Goal: Task Accomplishment & Management: Manage account settings

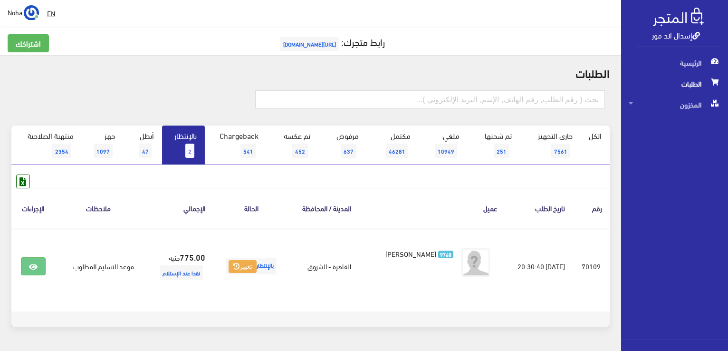
click at [176, 143] on link "بالإنتظار 2" at bounding box center [183, 144] width 43 height 39
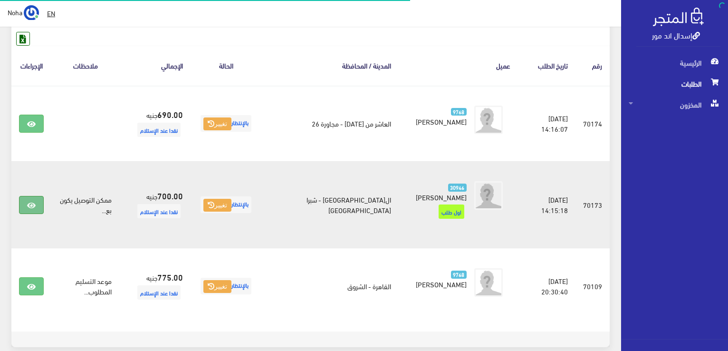
scroll to position [142, 0]
click at [32, 201] on icon at bounding box center [31, 205] width 9 height 8
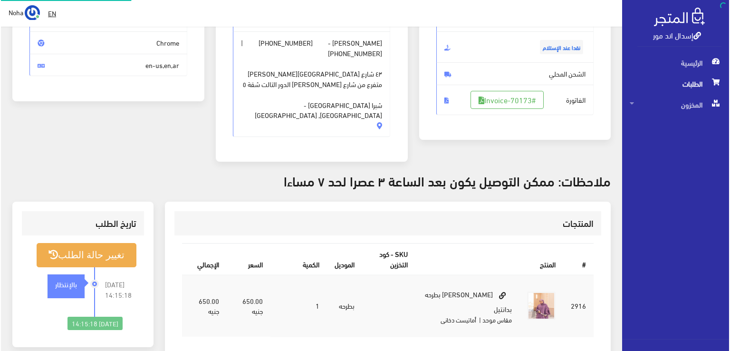
scroll to position [142, 0]
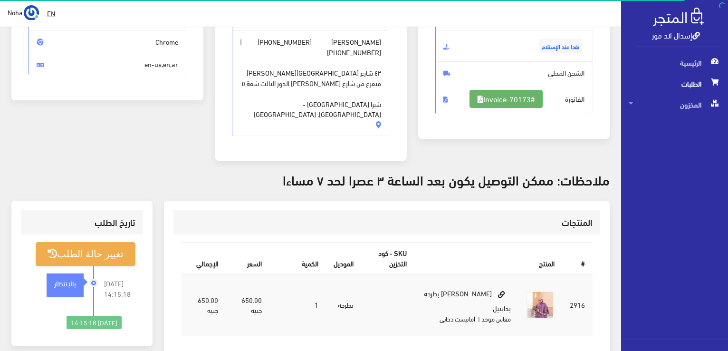
click at [517, 95] on link "#Invoice-70173" at bounding box center [505, 99] width 73 height 18
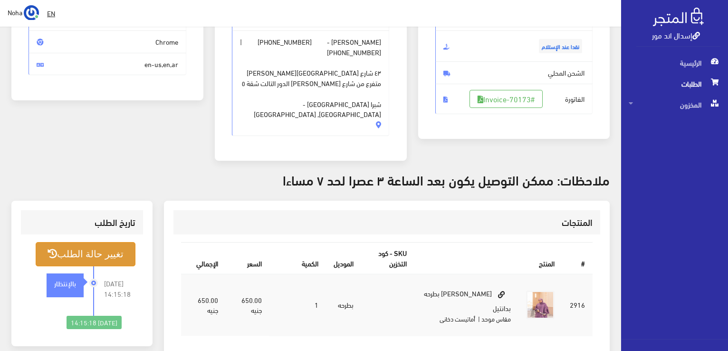
click at [110, 242] on button "تغيير حالة الطلب" at bounding box center [86, 254] width 100 height 24
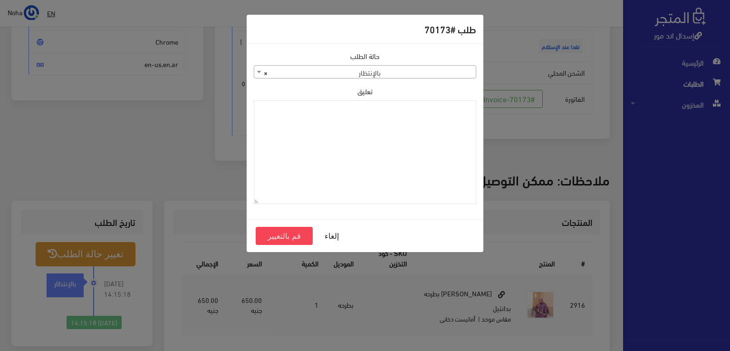
click at [434, 70] on span "× بالإنتظار" at bounding box center [364, 72] width 221 height 13
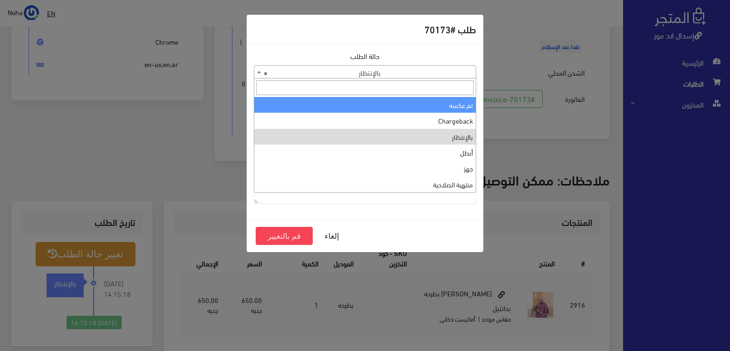
scroll to position [0, 0]
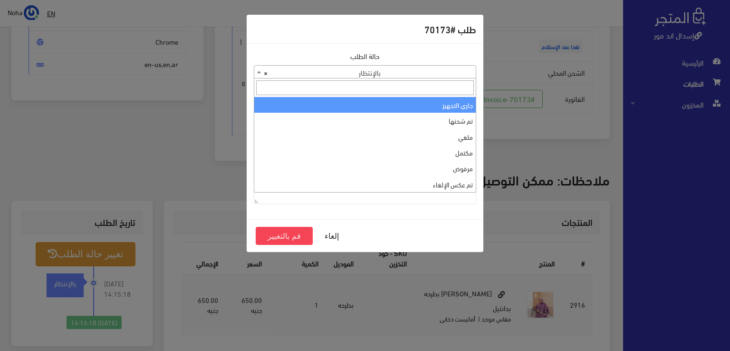
select select "1"
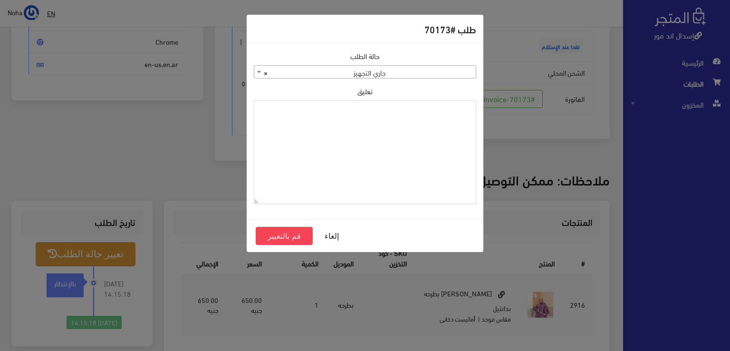
paste textarea "1115346"
type textarea "1115346"
click at [294, 237] on button "قم بالتغيير" at bounding box center [284, 236] width 57 height 18
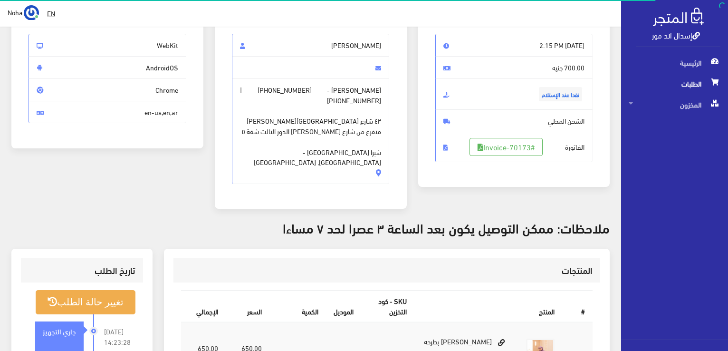
scroll to position [95, 0]
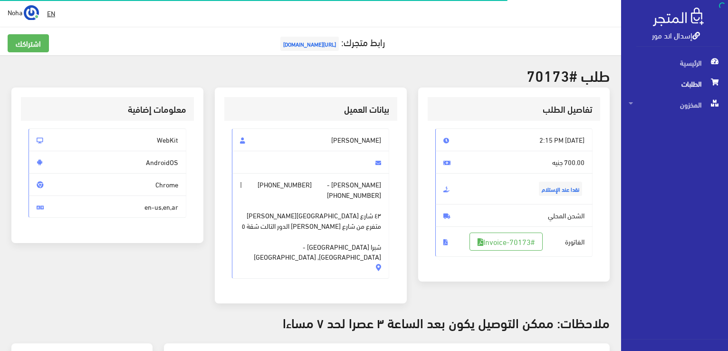
scroll to position [136, 0]
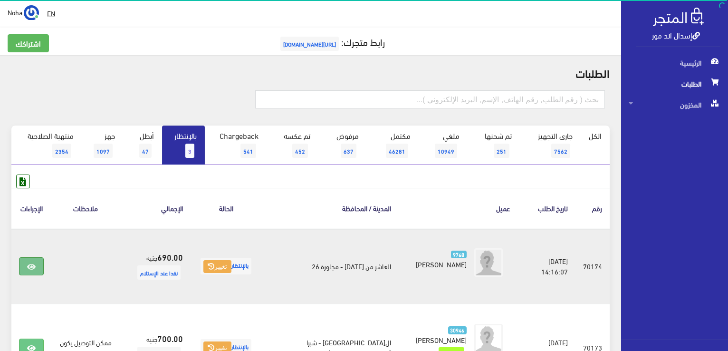
click at [38, 270] on link at bounding box center [31, 266] width 25 height 18
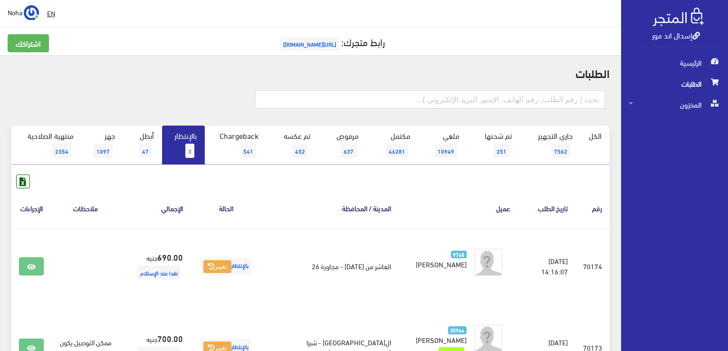
click at [183, 152] on link "بالإنتظار 3" at bounding box center [183, 144] width 43 height 39
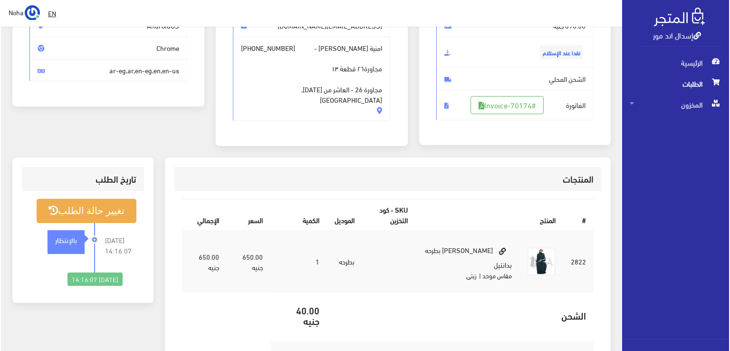
scroll to position [142, 0]
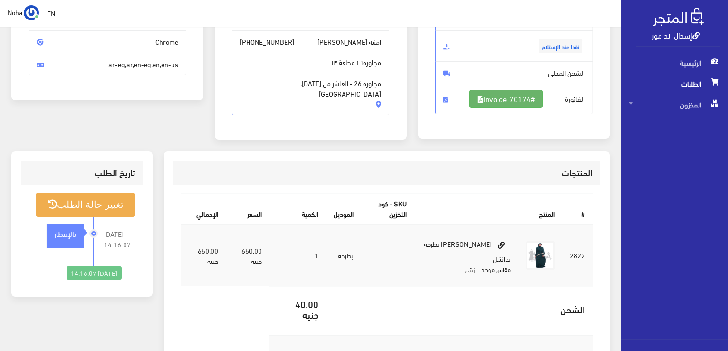
click at [529, 103] on link "#Invoice-70174" at bounding box center [505, 99] width 73 height 18
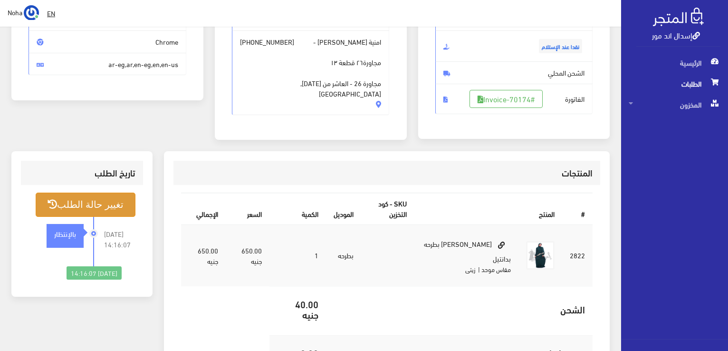
click at [112, 203] on button "تغيير حالة الطلب" at bounding box center [86, 204] width 100 height 24
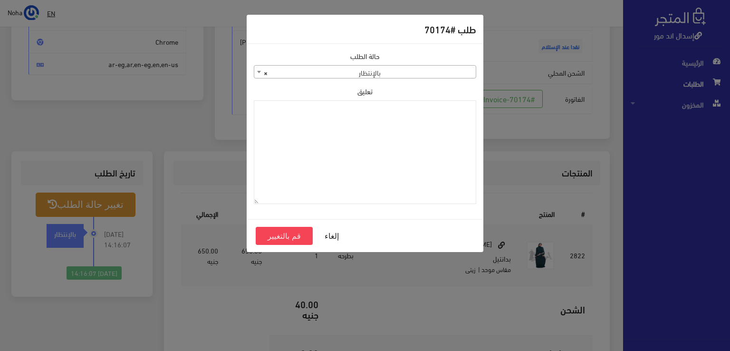
click at [362, 75] on span "× بالإنتظار" at bounding box center [364, 72] width 221 height 13
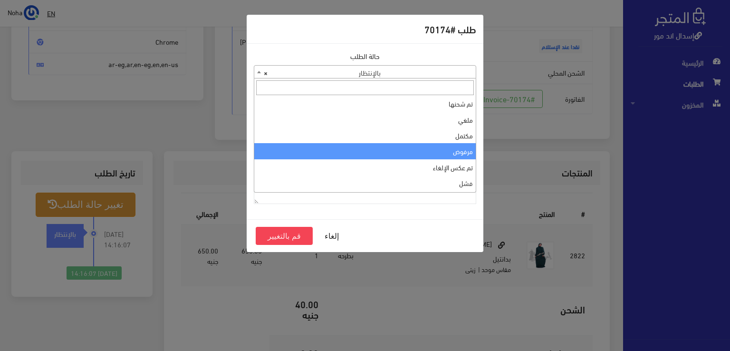
scroll to position [0, 0]
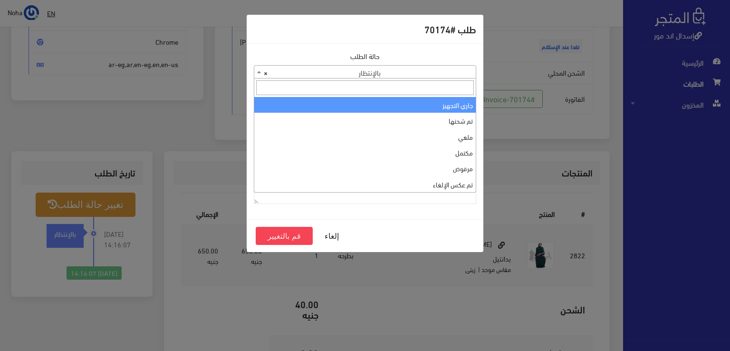
select select "1"
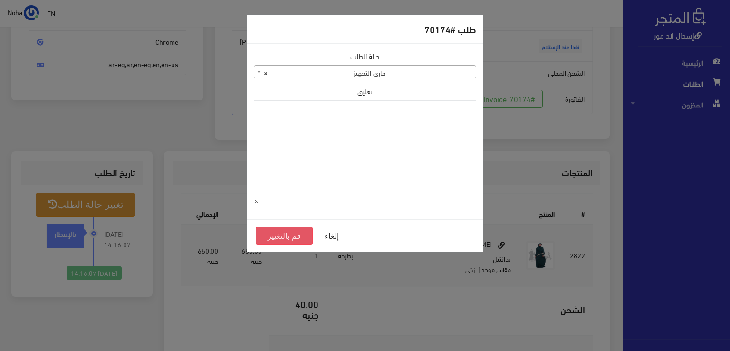
click at [303, 239] on button "قم بالتغيير" at bounding box center [284, 236] width 57 height 18
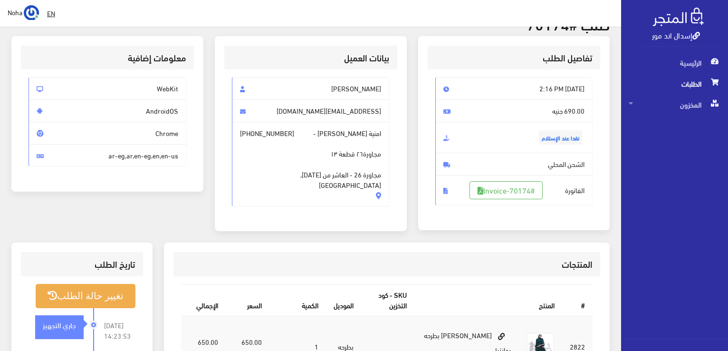
scroll to position [47, 0]
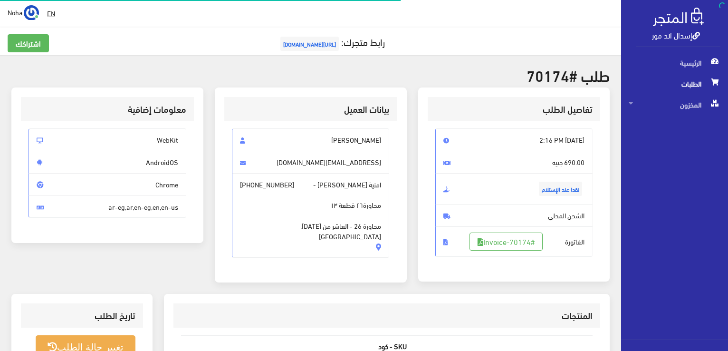
scroll to position [136, 0]
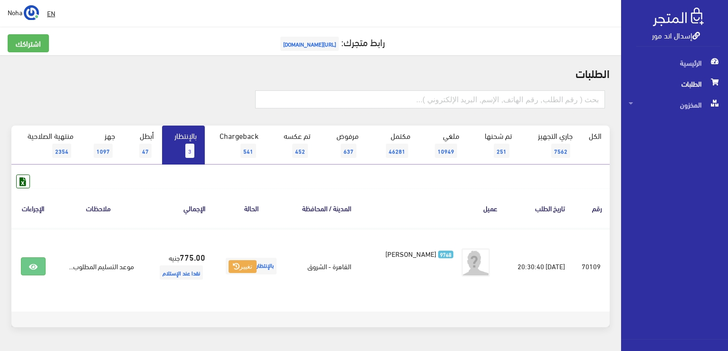
click at [184, 152] on link "بالإنتظار 3" at bounding box center [183, 144] width 43 height 39
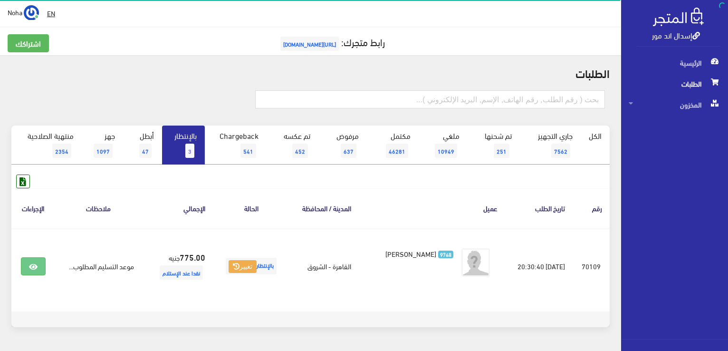
scroll to position [28, 0]
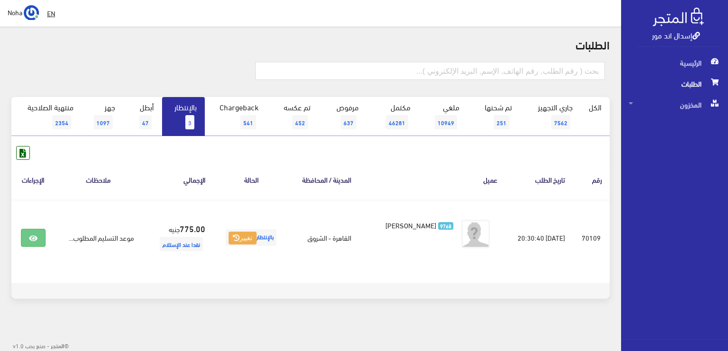
click at [181, 110] on link "بالإنتظار 3" at bounding box center [183, 116] width 43 height 39
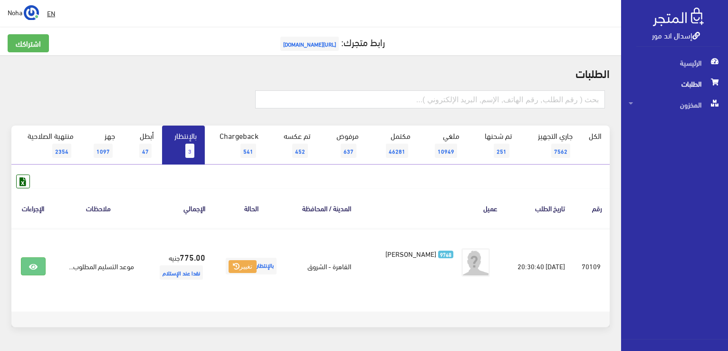
click at [191, 141] on link "بالإنتظار 3" at bounding box center [183, 144] width 43 height 39
click at [198, 146] on link "بالإنتظار 1" at bounding box center [183, 144] width 43 height 39
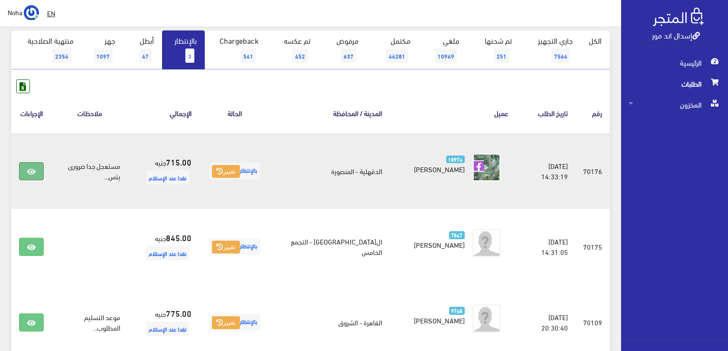
scroll to position [142, 0]
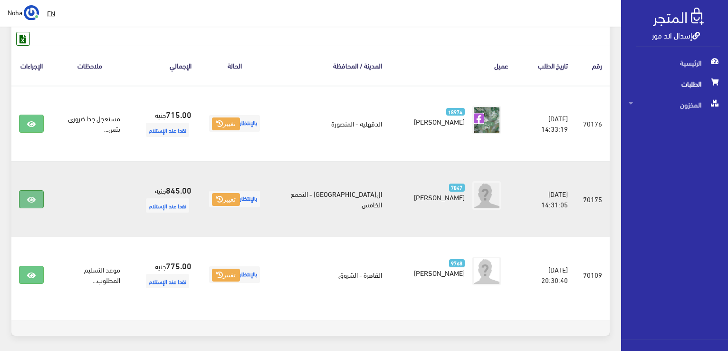
click at [30, 196] on icon at bounding box center [31, 200] width 9 height 8
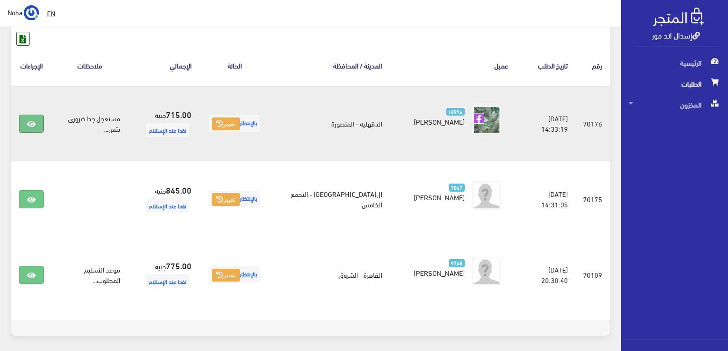
click at [36, 123] on link at bounding box center [31, 123] width 25 height 18
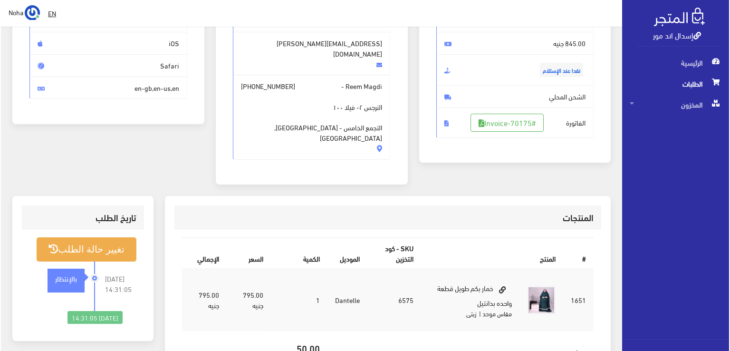
scroll to position [142, 0]
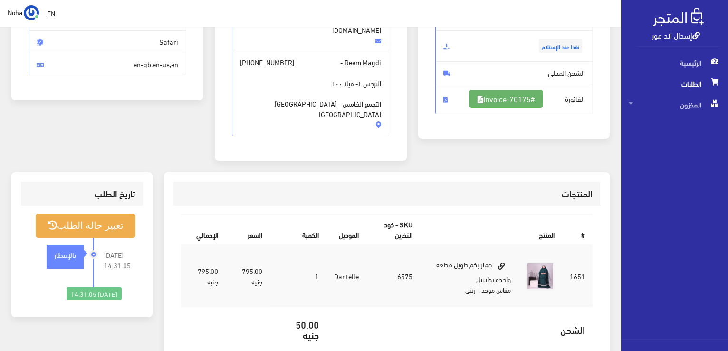
click at [535, 96] on link "#Invoice-70175" at bounding box center [505, 99] width 73 height 18
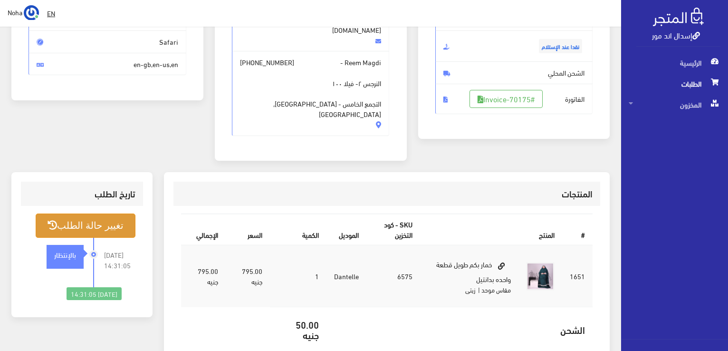
click at [108, 213] on button "تغيير حالة الطلب" at bounding box center [86, 225] width 100 height 24
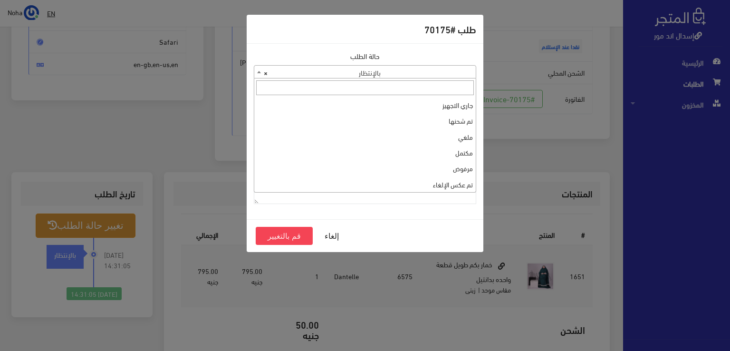
click at [464, 76] on span "× بالإنتظار" at bounding box center [364, 72] width 221 height 13
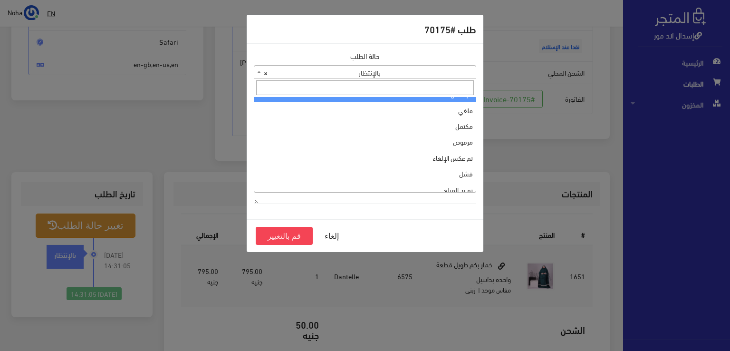
scroll to position [0, 0]
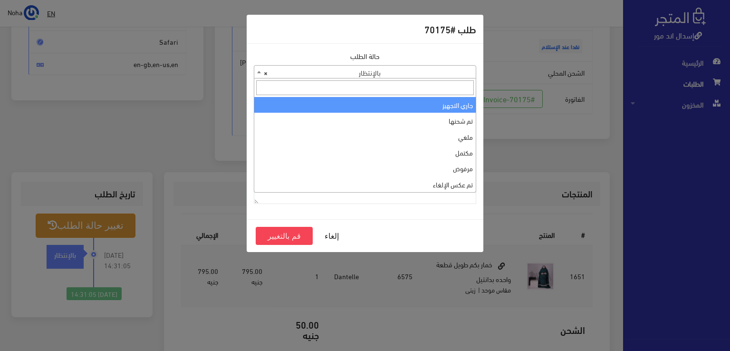
select select "1"
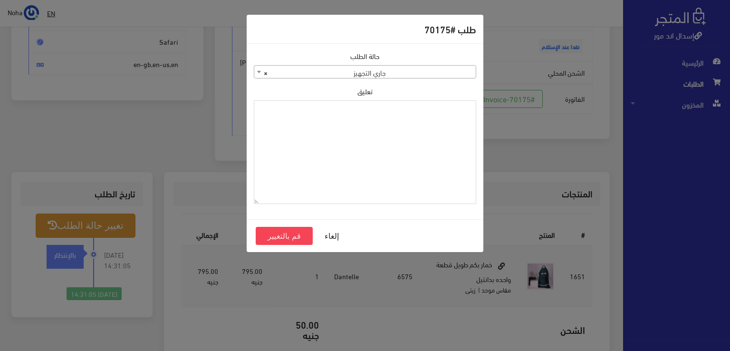
paste textarea "1115346"
type textarea "1115346"
click at [283, 237] on button "قم بالتغيير" at bounding box center [284, 236] width 57 height 18
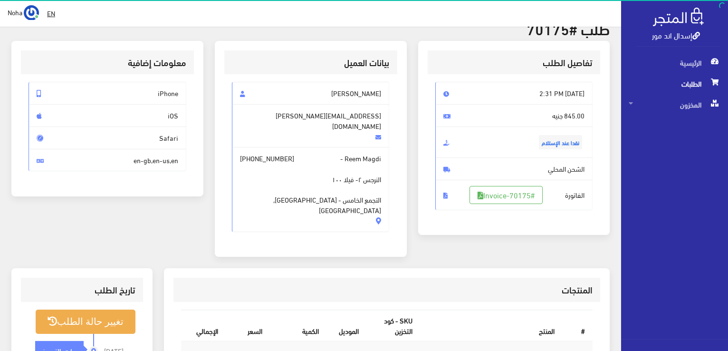
scroll to position [142, 0]
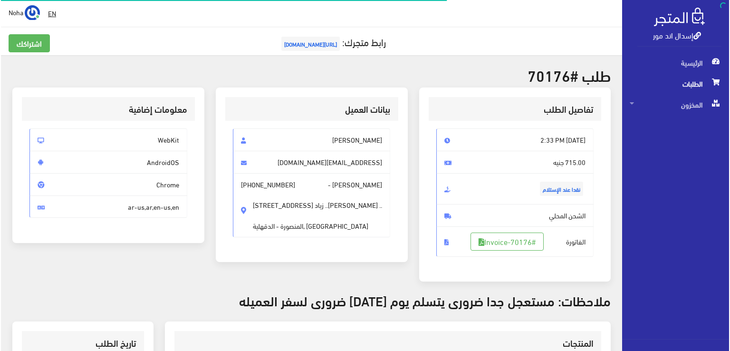
scroll to position [142, 0]
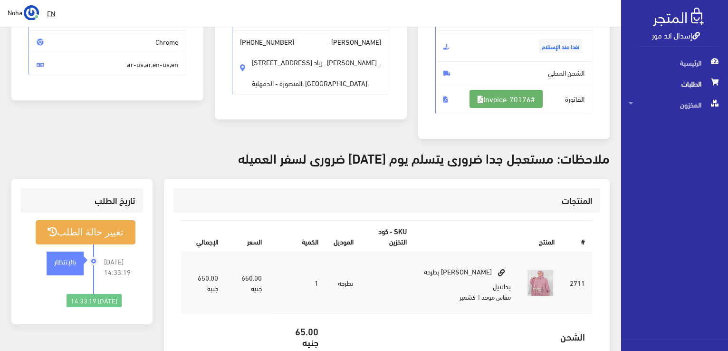
click at [520, 94] on link "#Invoice-70176" at bounding box center [505, 99] width 73 height 18
click at [91, 248] on div "[DATE] 14:33:19 بالإنتظار" at bounding box center [61, 268] width 66 height 49
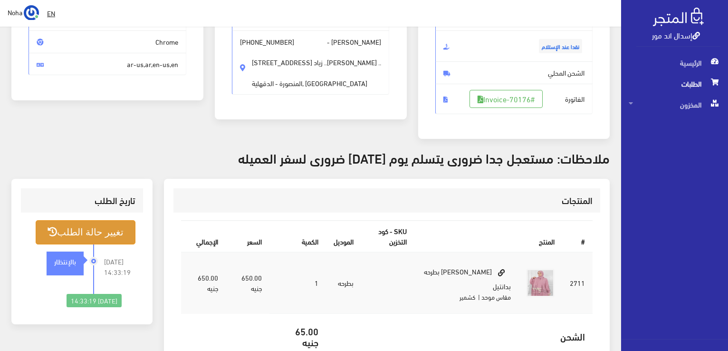
click at [102, 231] on button "تغيير حالة الطلب" at bounding box center [86, 232] width 100 height 24
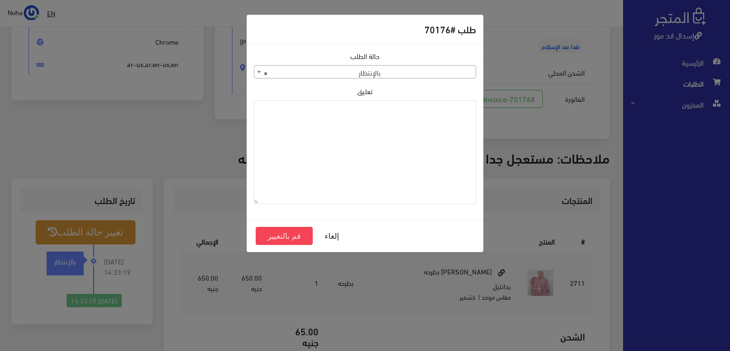
click at [407, 69] on span "× بالإنتظار" at bounding box center [364, 72] width 221 height 13
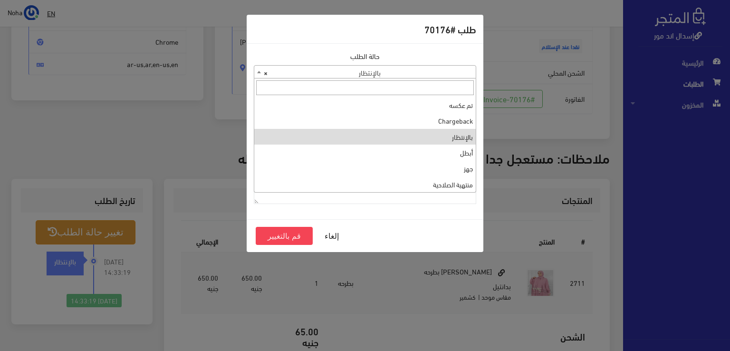
scroll to position [0, 0]
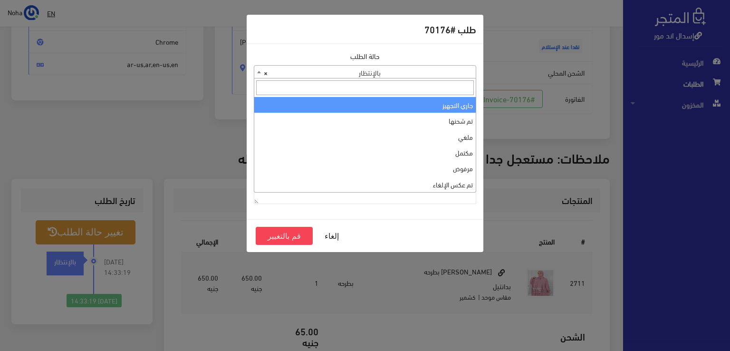
select select "1"
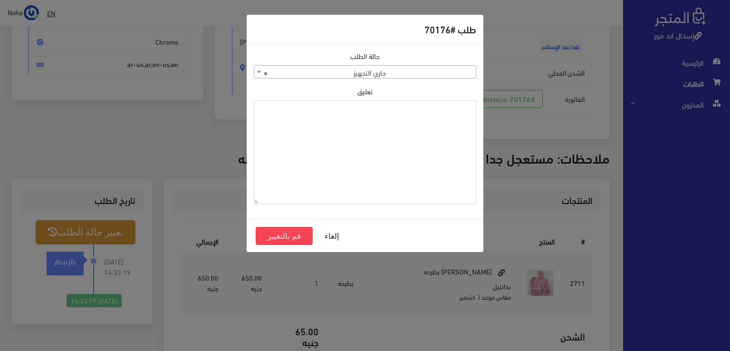
paste textarea "1115346"
type textarea "1115346"
click at [308, 228] on button "قم بالتغيير" at bounding box center [284, 236] width 57 height 18
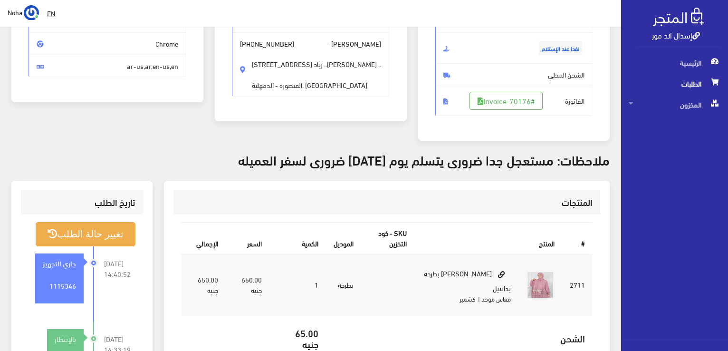
scroll to position [142, 0]
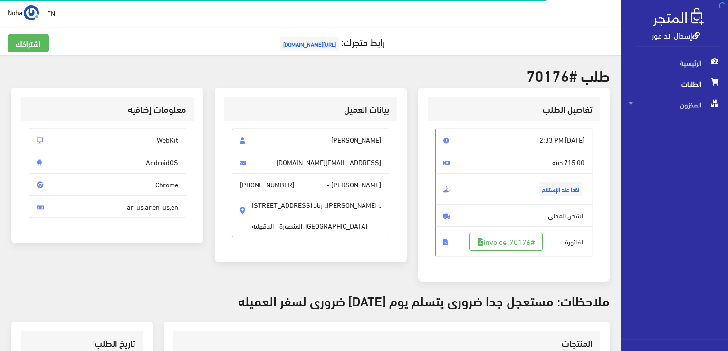
scroll to position [136, 0]
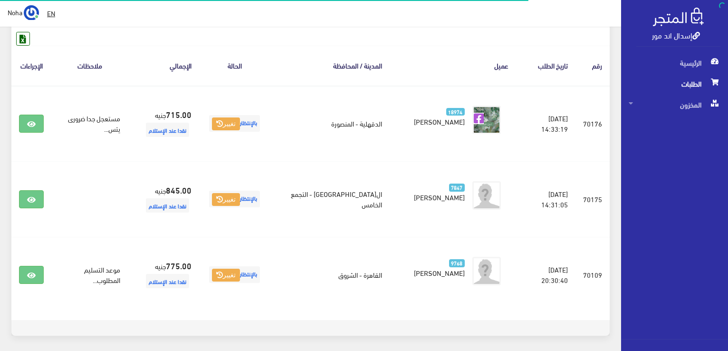
scroll to position [47, 0]
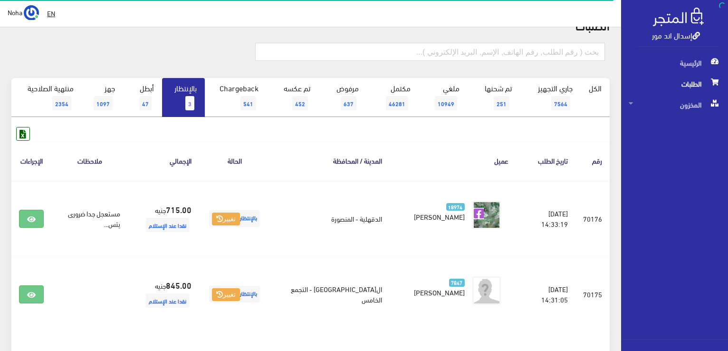
click at [173, 102] on link "بالإنتظار 3" at bounding box center [183, 97] width 43 height 39
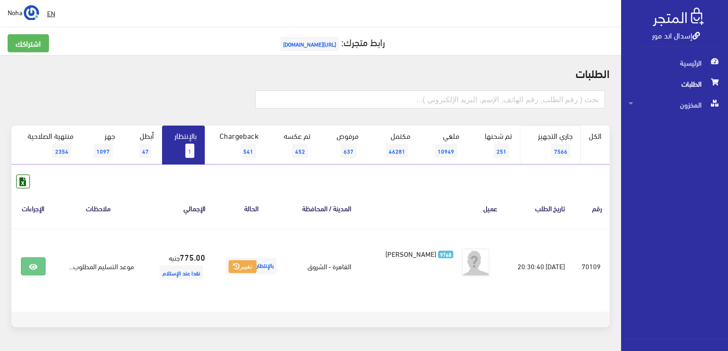
click at [558, 148] on span "7566" at bounding box center [560, 150] width 19 height 14
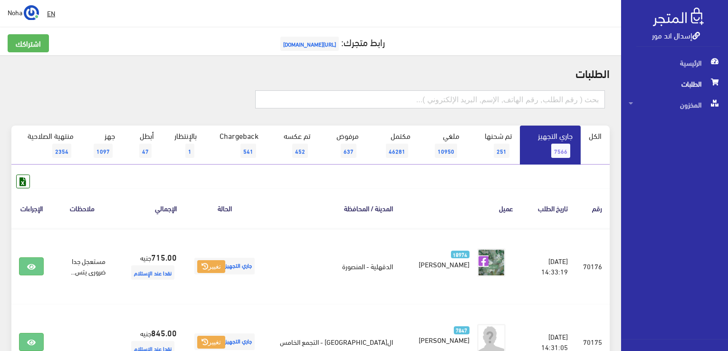
click at [547, 101] on input "text" at bounding box center [430, 99] width 350 height 18
type input "70103"
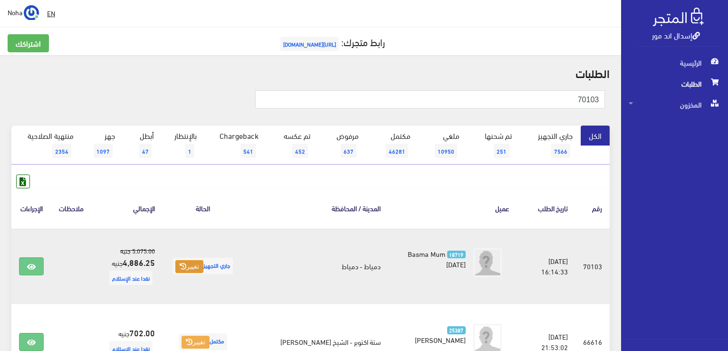
click at [195, 268] on button "تغيير" at bounding box center [189, 266] width 28 height 13
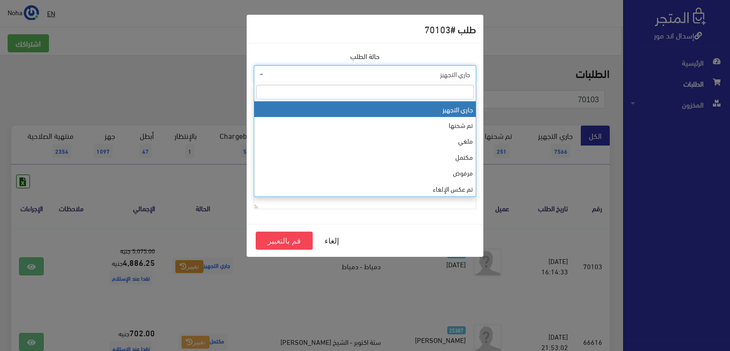
click at [464, 73] on span "جاري التجهيز" at bounding box center [368, 73] width 204 height 9
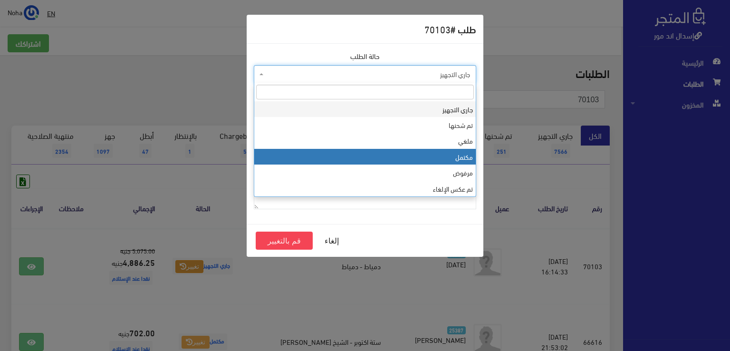
select select "4"
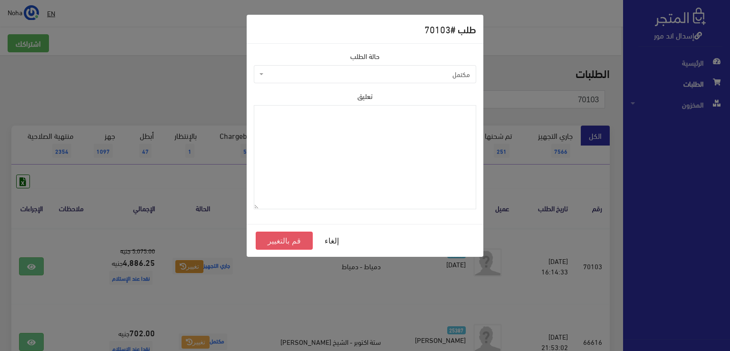
click at [282, 238] on button "قم بالتغيير" at bounding box center [284, 240] width 57 height 18
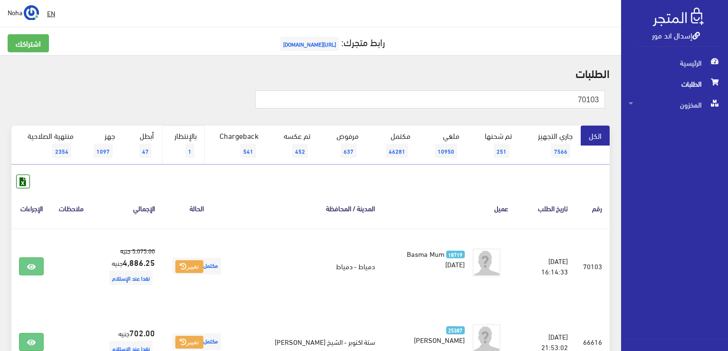
click at [193, 142] on link "بالإنتظار 1" at bounding box center [183, 144] width 43 height 39
